Goal: Transaction & Acquisition: Purchase product/service

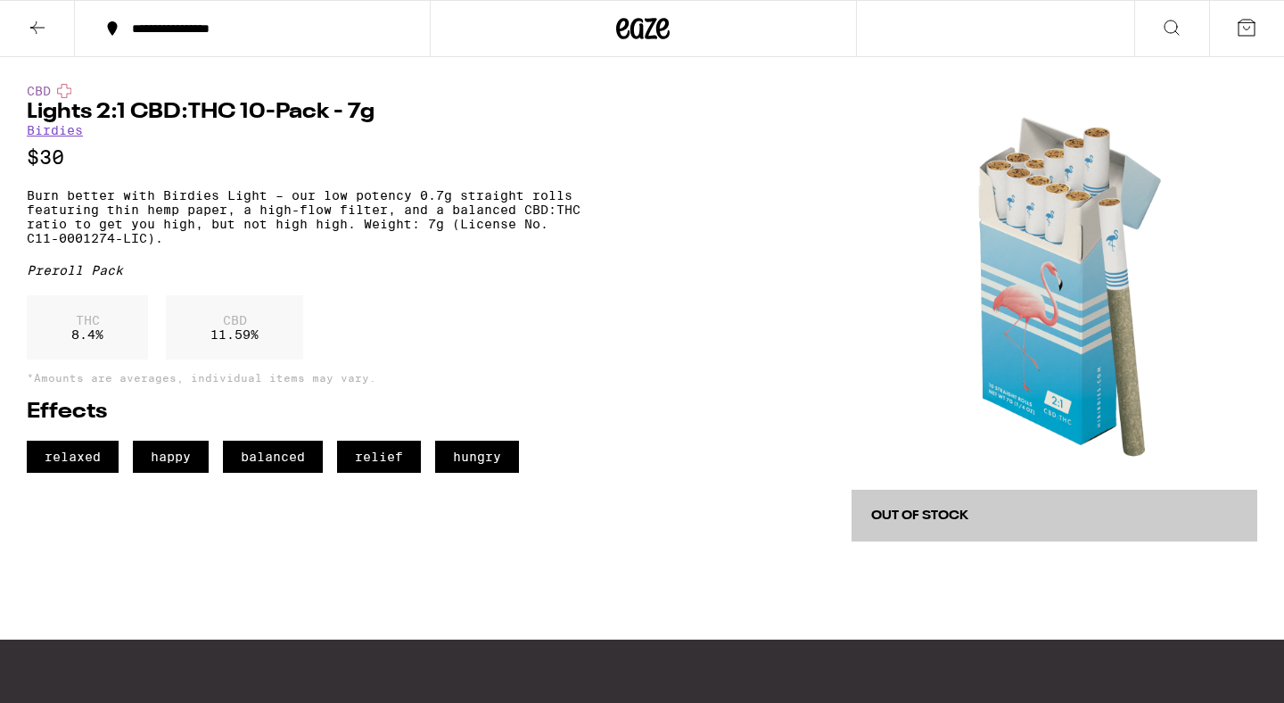
click at [244, 359] on div "CBD 11.59 %" at bounding box center [234, 327] width 137 height 64
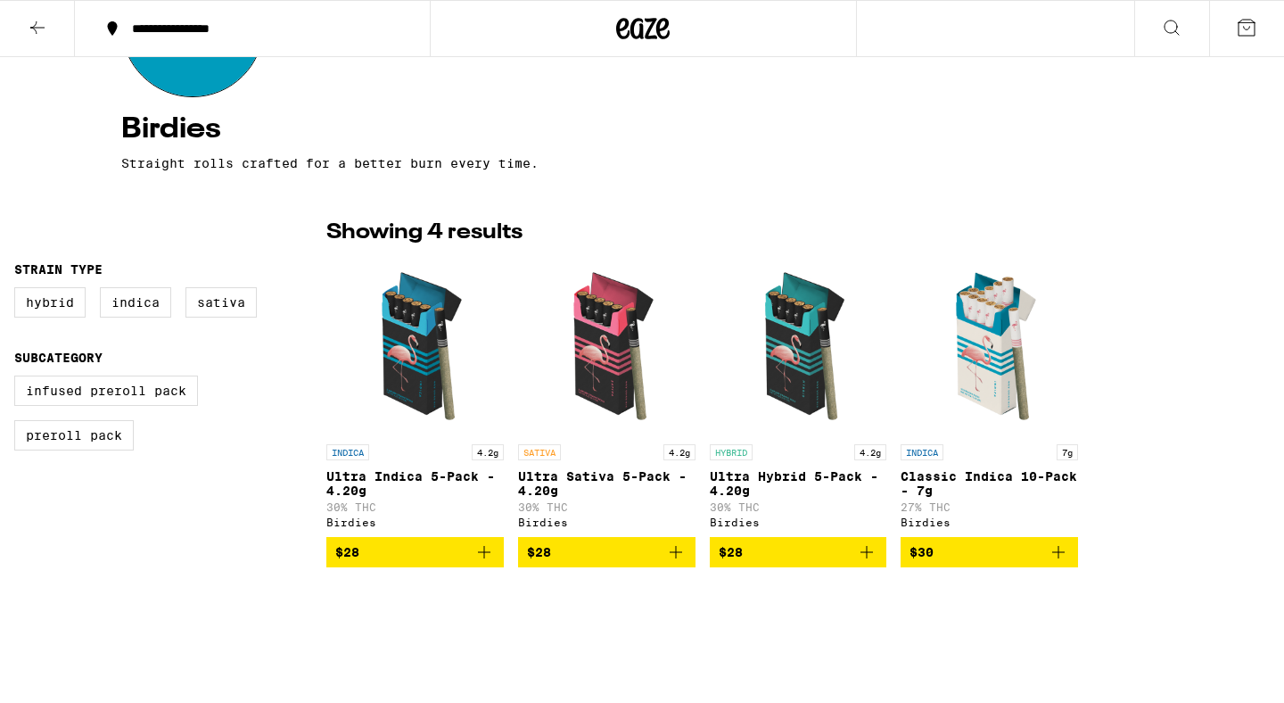
scroll to position [225, 0]
